Goal: Transaction & Acquisition: Purchase product/service

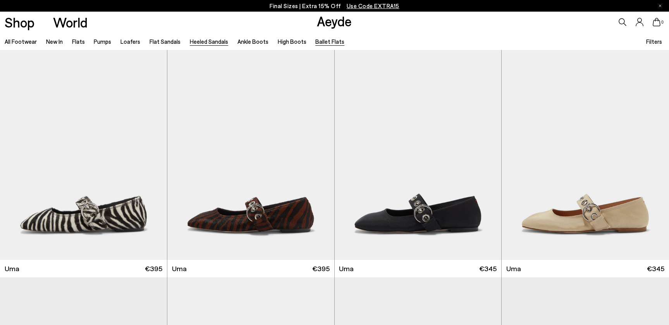
click at [212, 41] on link "Heeled Sandals" at bounding box center [209, 41] width 38 height 7
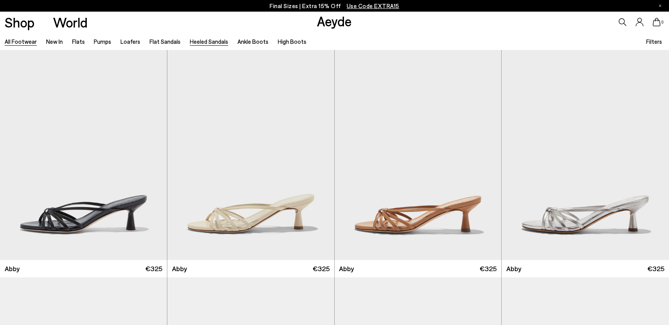
click at [18, 43] on link "All Footwear" at bounding box center [21, 41] width 32 height 7
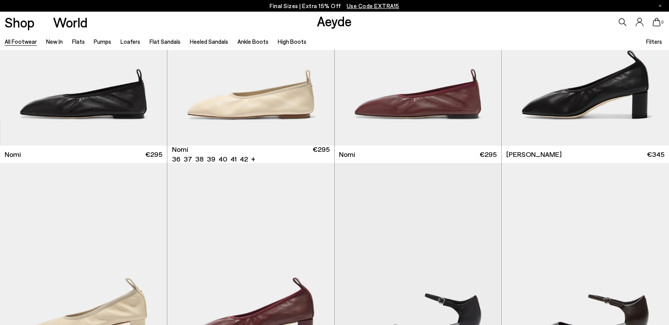
scroll to position [2400, 0]
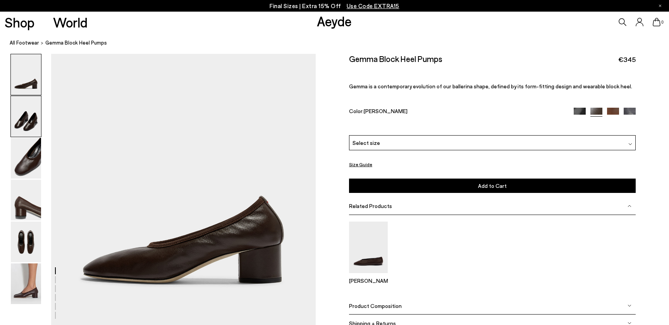
click at [24, 117] on img at bounding box center [26, 116] width 30 height 41
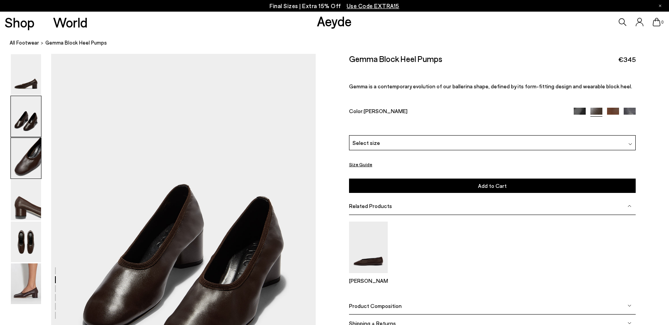
click at [29, 151] on img at bounding box center [26, 158] width 30 height 41
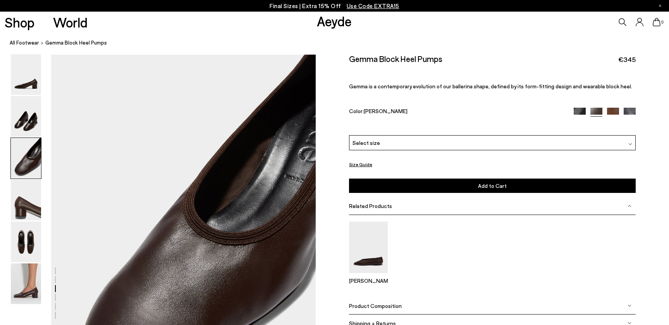
scroll to position [626, 0]
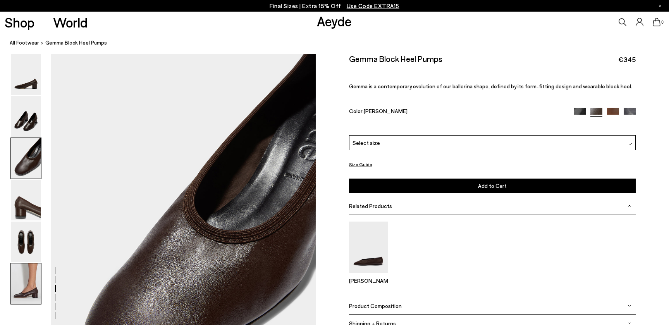
click at [26, 288] on img at bounding box center [26, 283] width 30 height 41
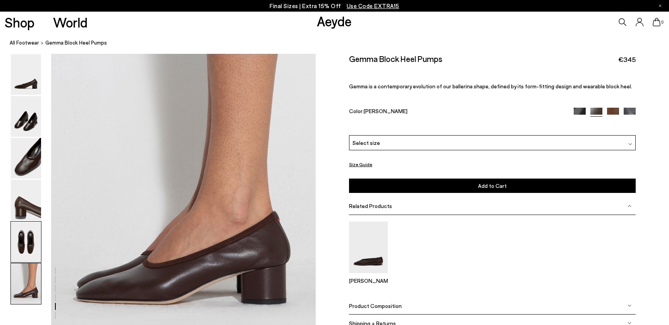
scroll to position [1740, 0]
